Goal: Task Accomplishment & Management: Use online tool/utility

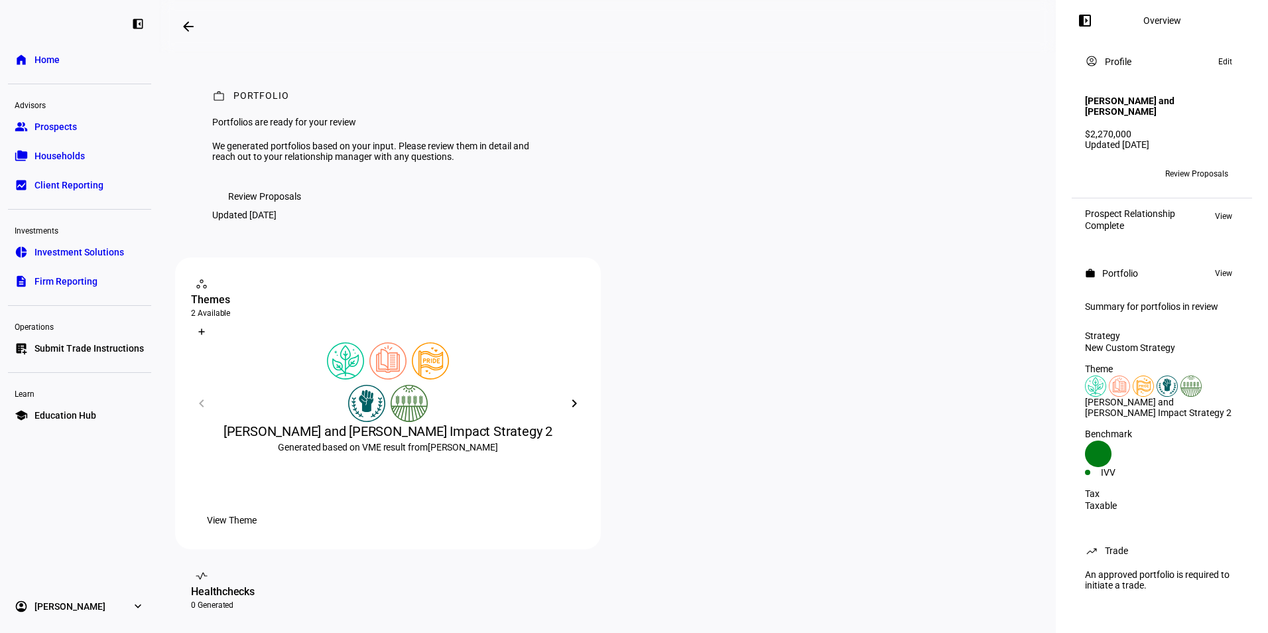
click at [82, 131] on link "group Prospects" at bounding box center [79, 126] width 143 height 27
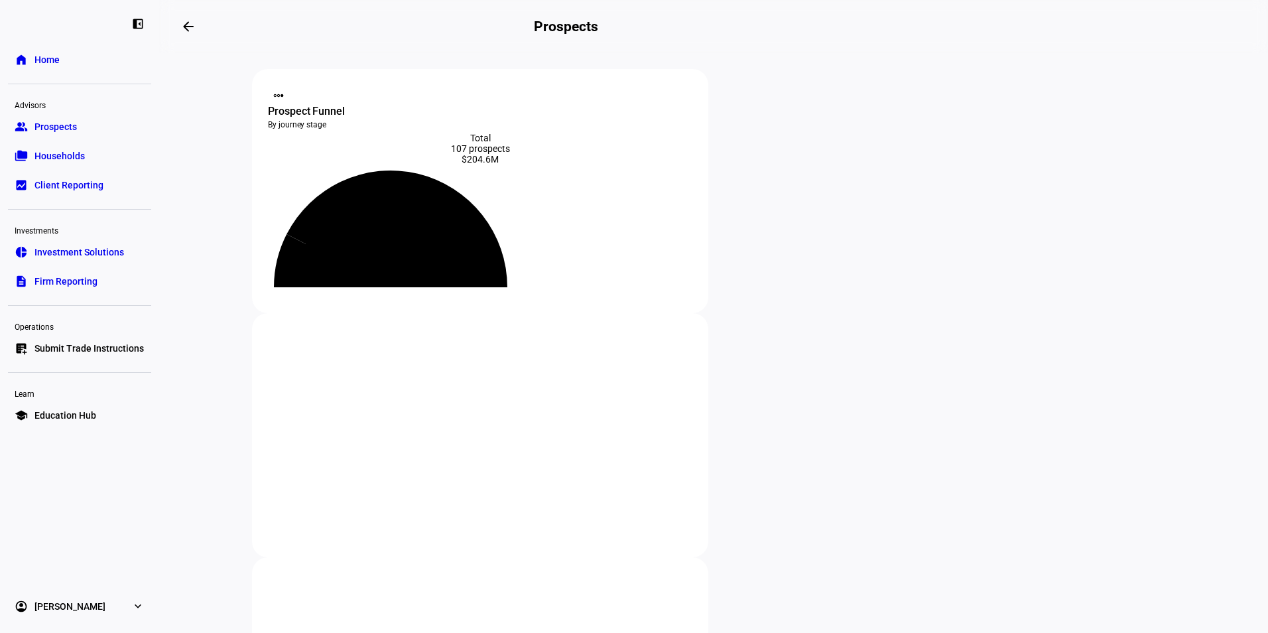
click at [89, 352] on span "Submit Trade Instructions" at bounding box center [88, 348] width 109 height 13
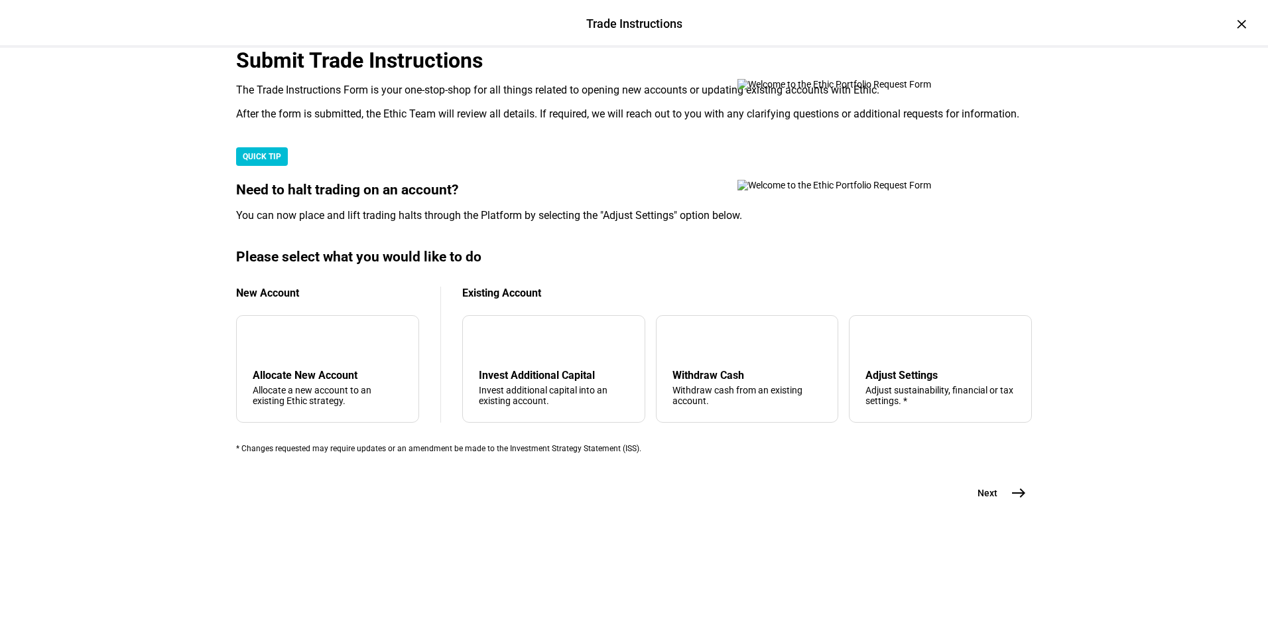
scroll to position [293, 0]
click at [703, 381] on div "Withdraw Cash" at bounding box center [748, 375] width 150 height 13
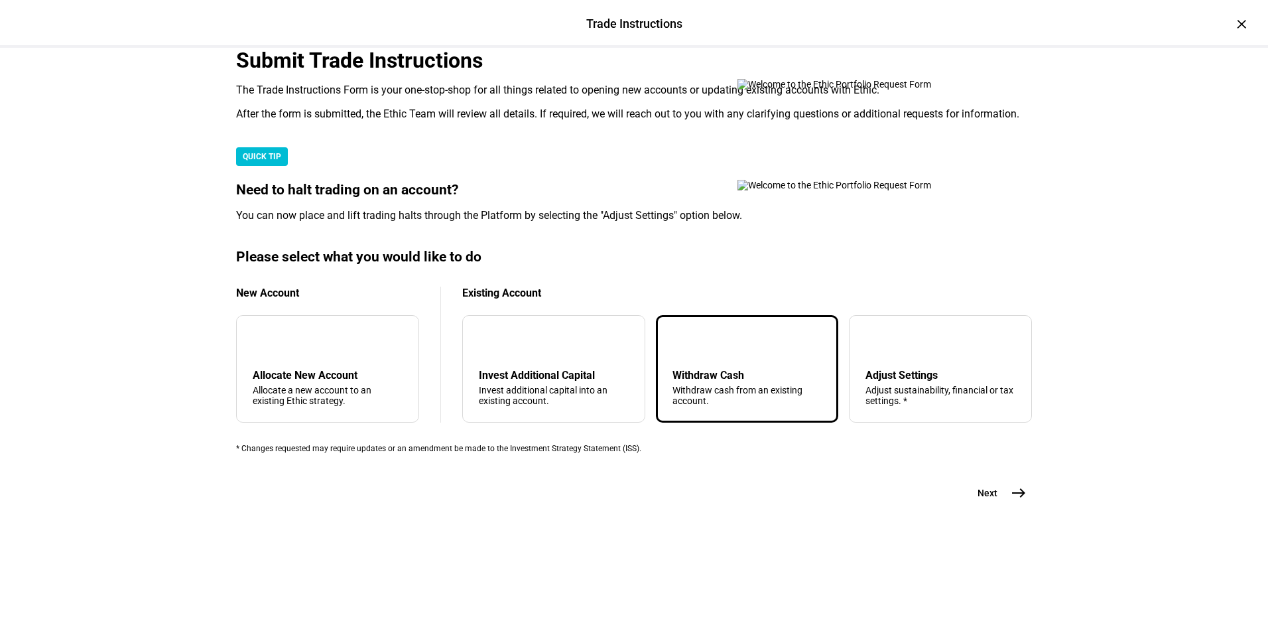
click at [1011, 501] on mat-icon "east" at bounding box center [1019, 493] width 16 height 16
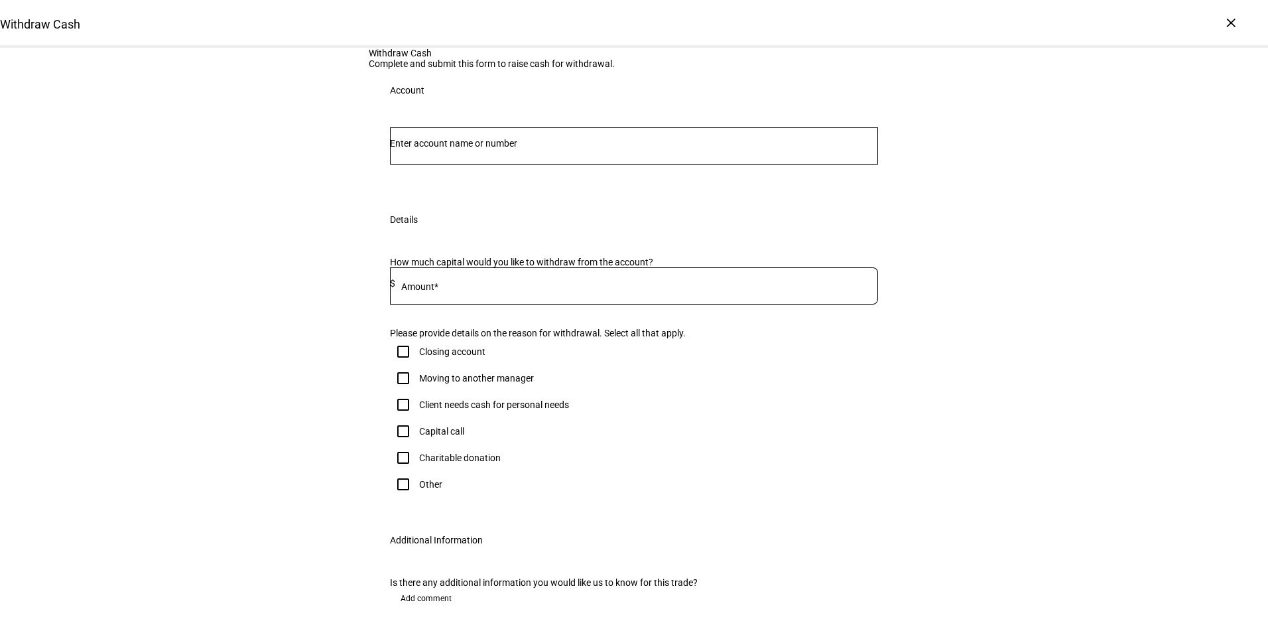
click at [503, 149] on input "Number" at bounding box center [634, 143] width 488 height 11
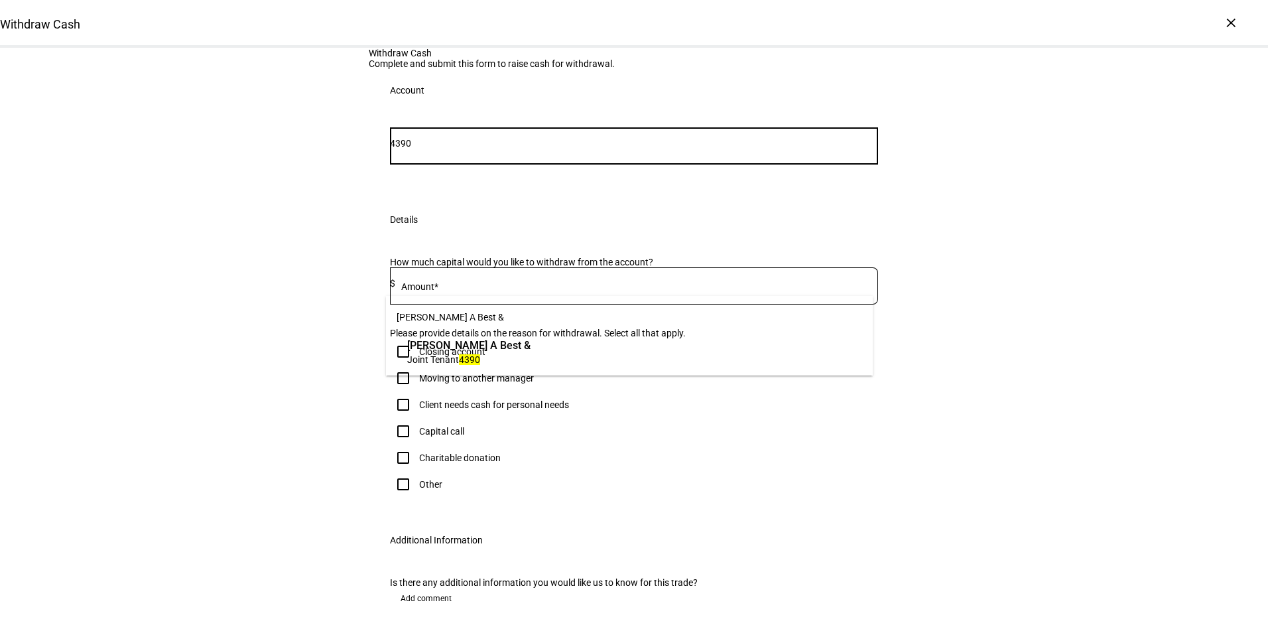
type input "4390"
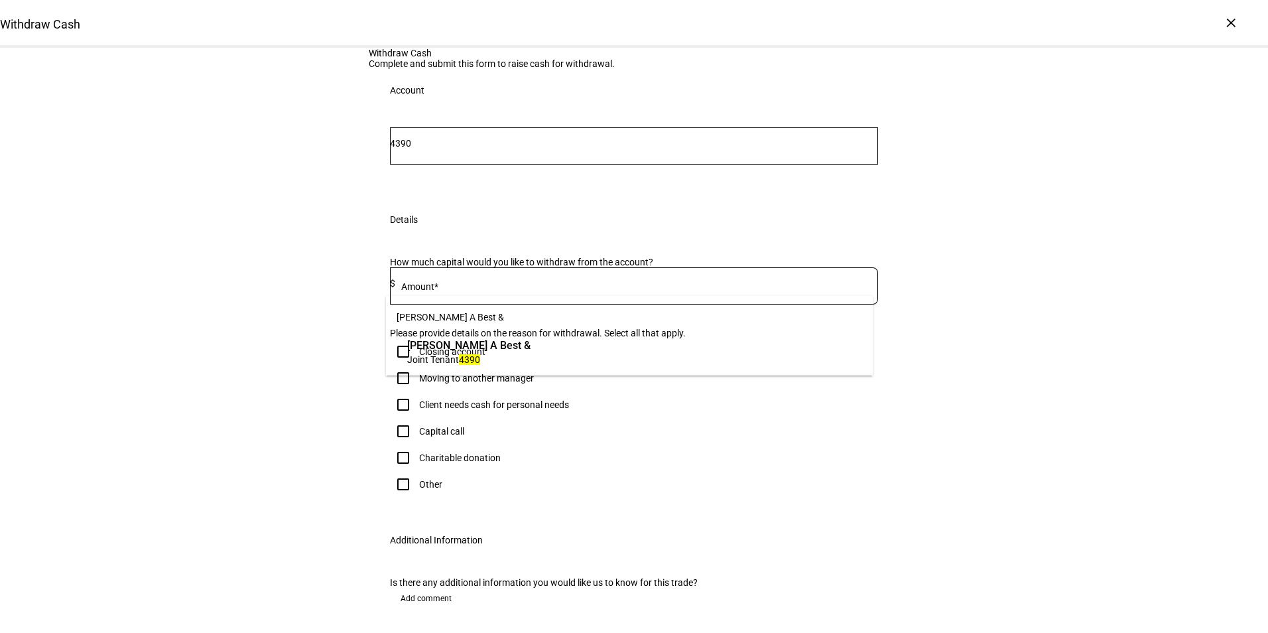
click at [507, 350] on span "[PERSON_NAME] A Best &" at bounding box center [468, 345] width 123 height 15
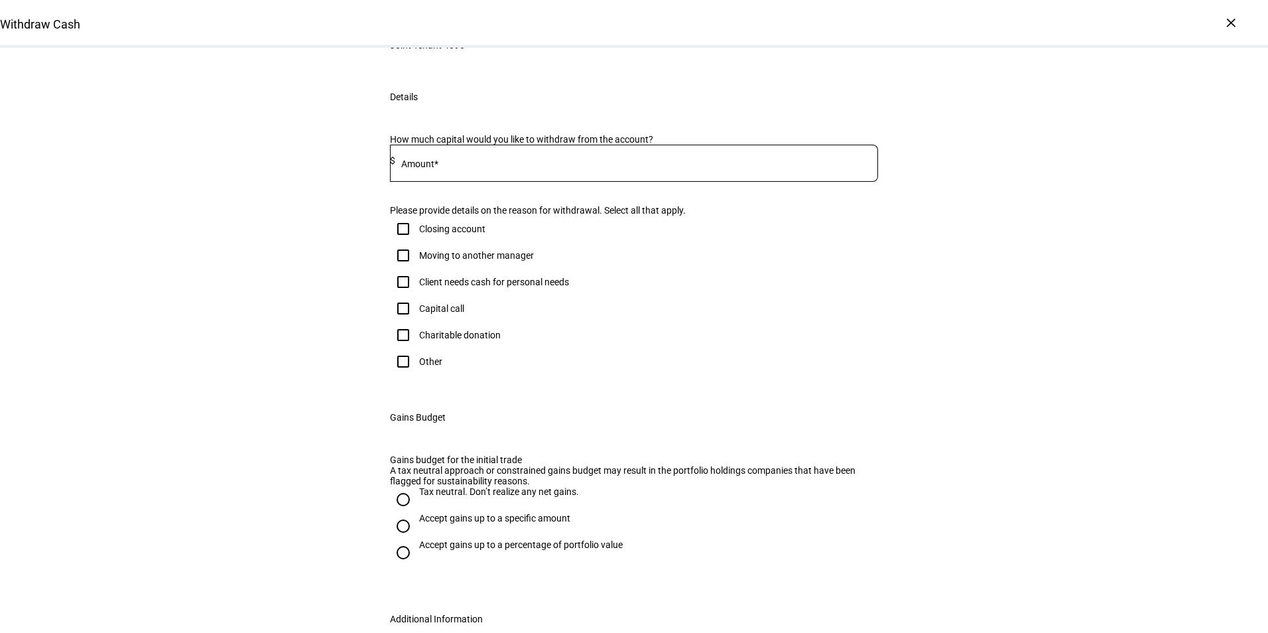
scroll to position [159, 0]
click at [629, 165] on input at bounding box center [636, 159] width 483 height 11
type input "40,000"
click at [464, 286] on div "Client needs cash for personal needs" at bounding box center [494, 280] width 150 height 11
click at [417, 294] on input "Client needs cash for personal needs" at bounding box center [403, 280] width 27 height 27
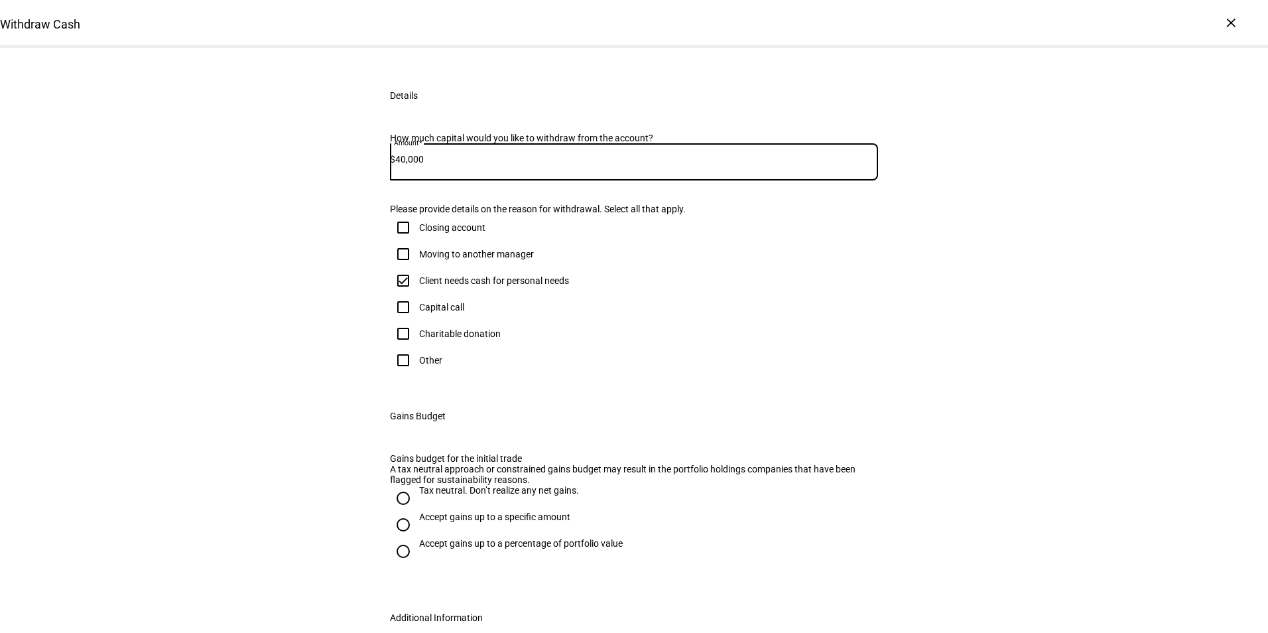
checkbox input "true"
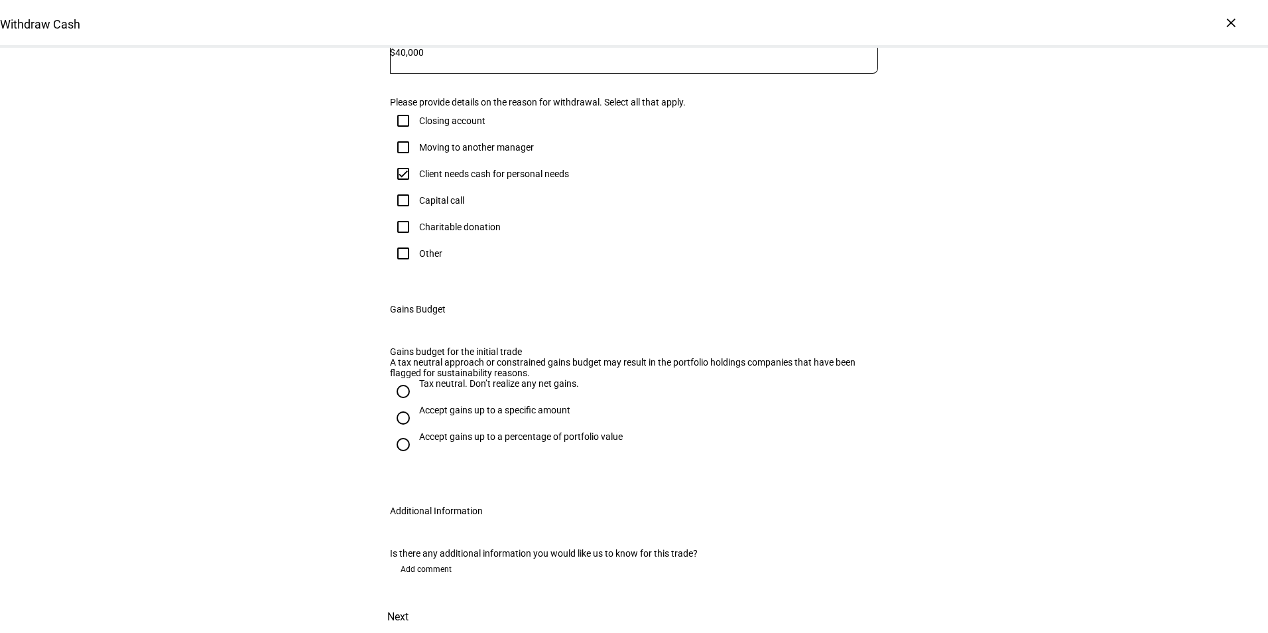
scroll to position [537, 0]
click at [501, 405] on div "Accept gains up to a specific amount" at bounding box center [494, 410] width 151 height 11
click at [417, 405] on input "Accept gains up to a specific amount" at bounding box center [403, 418] width 27 height 27
radio input "true"
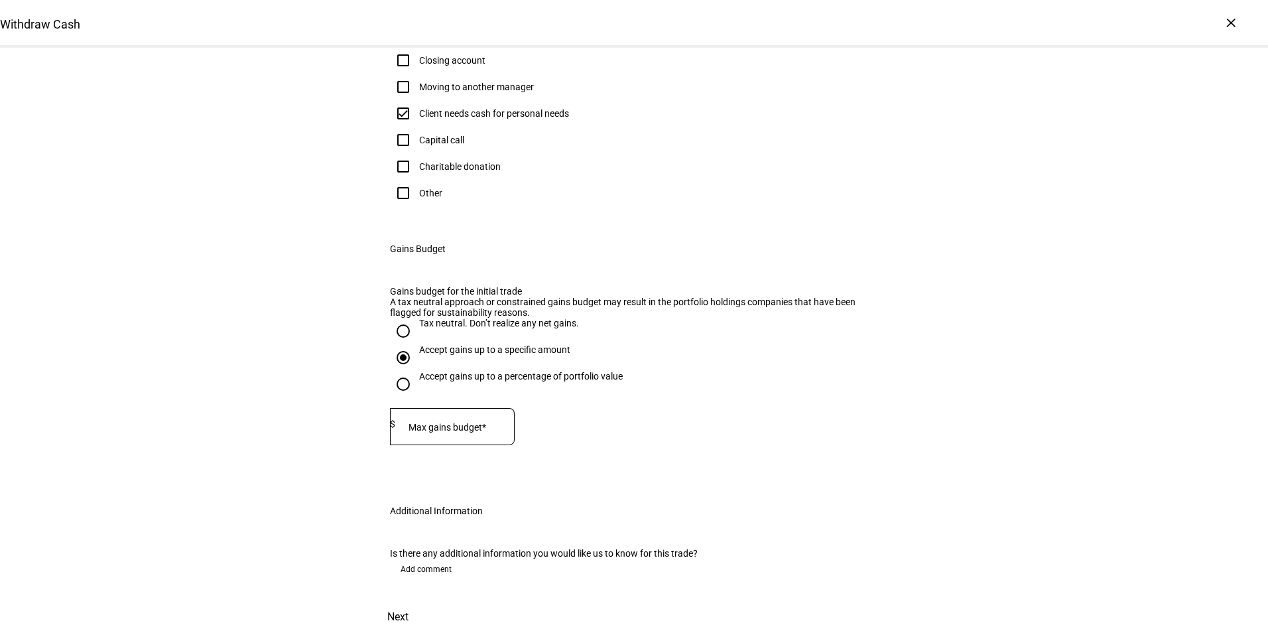
click at [452, 422] on mat-label "Max gains budget*" at bounding box center [448, 427] width 78 height 11
type input "35,000"
click at [409, 601] on span "Next" at bounding box center [397, 617] width 21 height 32
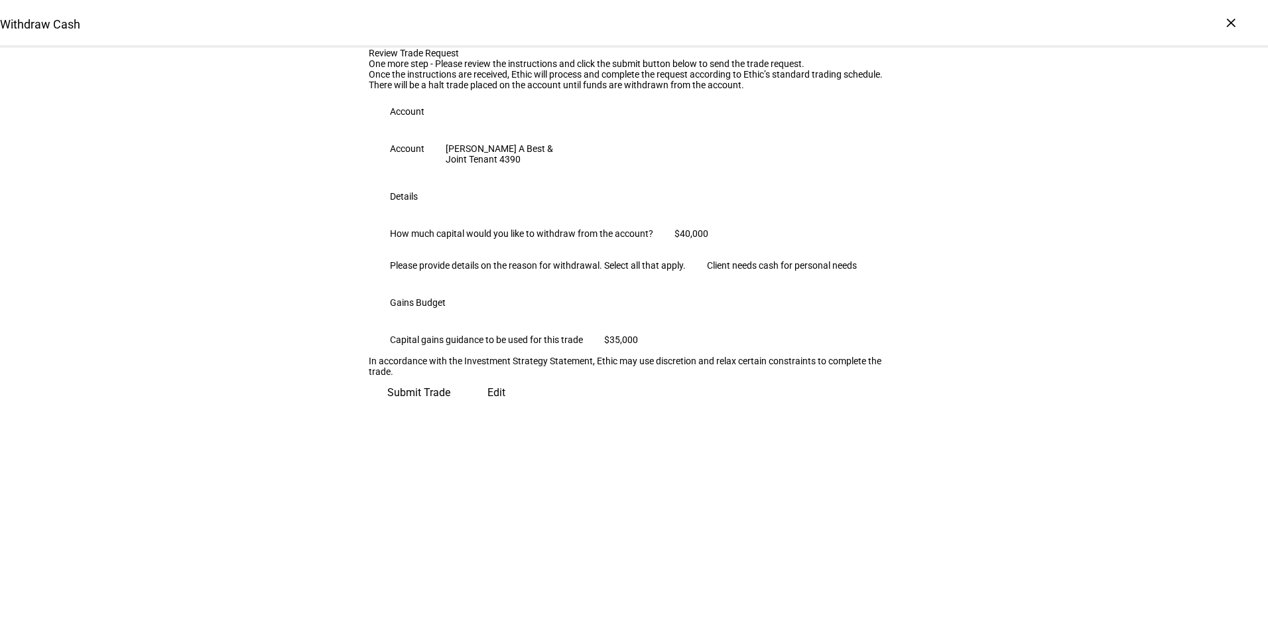
scroll to position [106, 0]
click at [450, 409] on span "Submit Trade" at bounding box center [418, 393] width 63 height 32
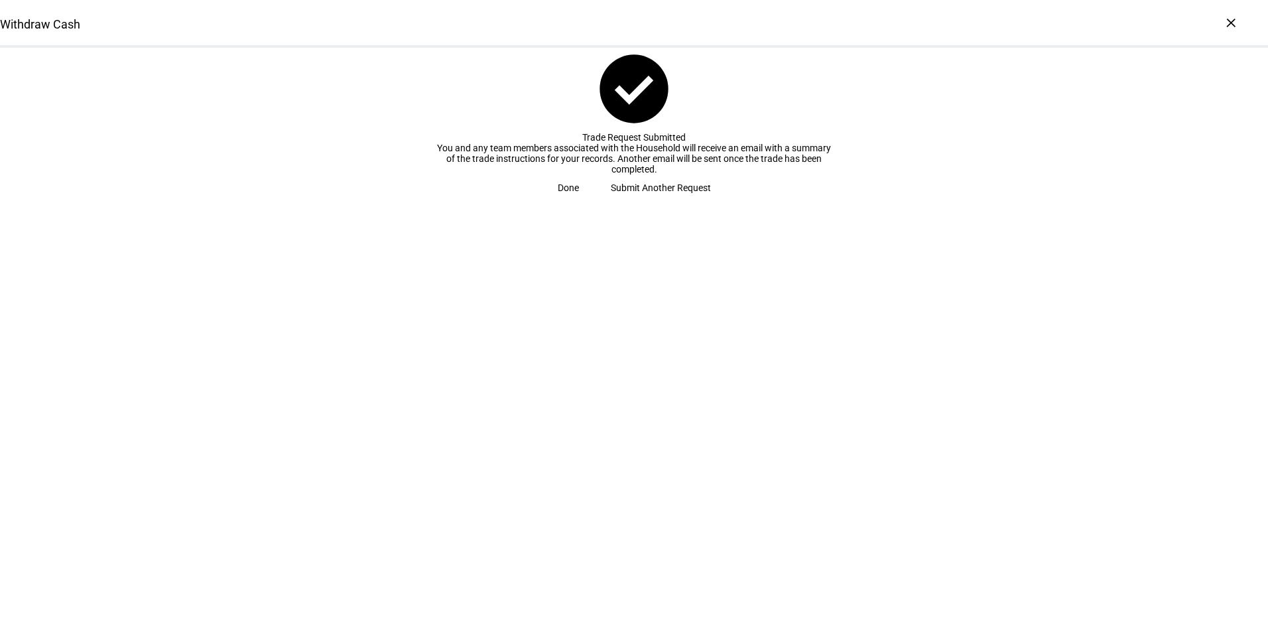
click at [579, 201] on span "Done" at bounding box center [568, 187] width 21 height 27
